Goal: Navigation & Orientation: Find specific page/section

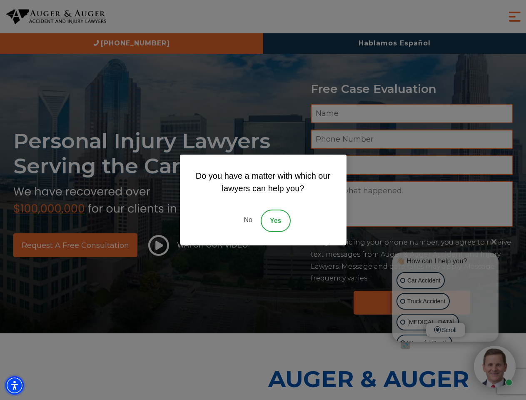
click at [15, 385] on img "Accessibility Menu" at bounding box center [14, 385] width 18 height 18
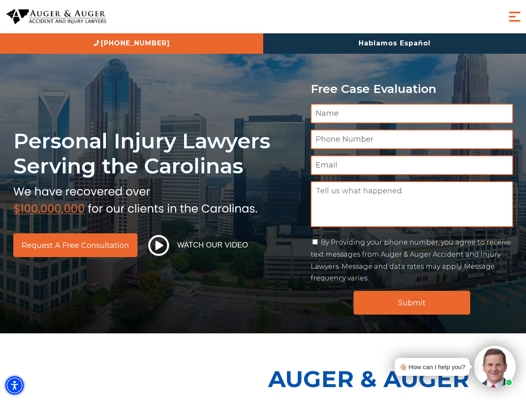
click at [15, 385] on img "Accessibility Menu" at bounding box center [14, 385] width 18 height 18
